Goal: Navigation & Orientation: Find specific page/section

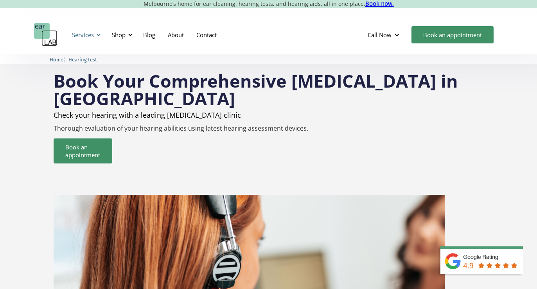
click at [96, 32] on div at bounding box center [98, 34] width 5 height 5
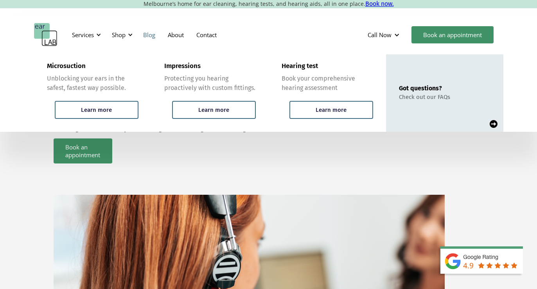
click at [137, 33] on link "Blog" at bounding box center [149, 34] width 25 height 23
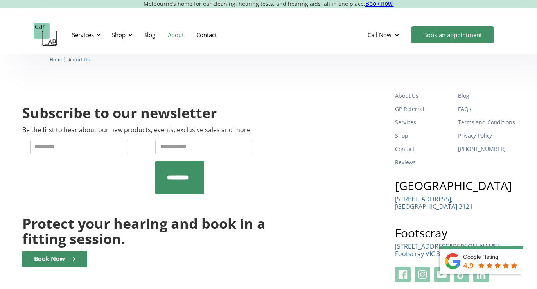
scroll to position [1210, 0]
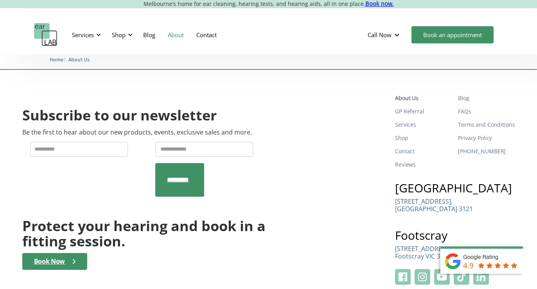
click at [418, 92] on link "About Us" at bounding box center [423, 98] width 57 height 13
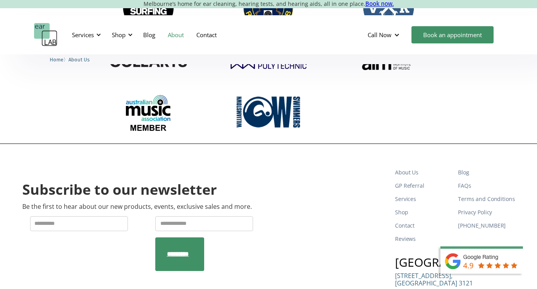
scroll to position [1132, 0]
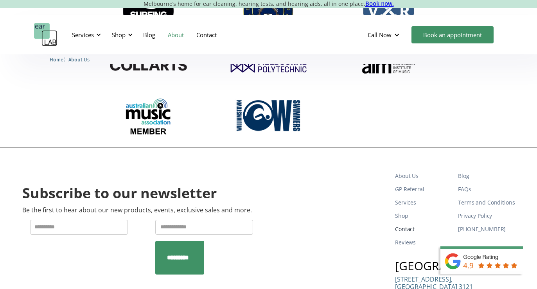
click at [418, 223] on link "Contact" at bounding box center [423, 229] width 57 height 13
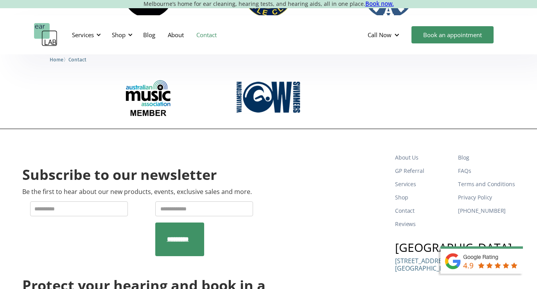
scroll to position [1483, 0]
